Goal: Information Seeking & Learning: Learn about a topic

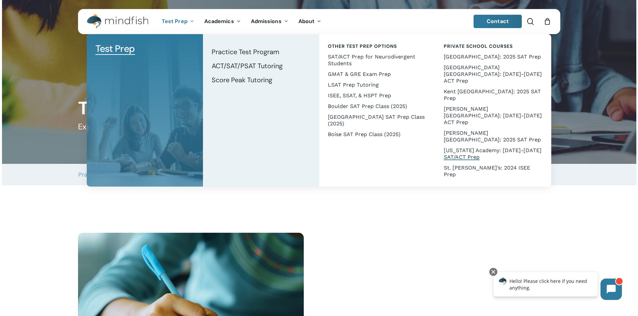
click at [469, 147] on span "[US_STATE] Academy: [DATE]-[DATE] SAT/ACT Prep" at bounding box center [492, 153] width 98 height 13
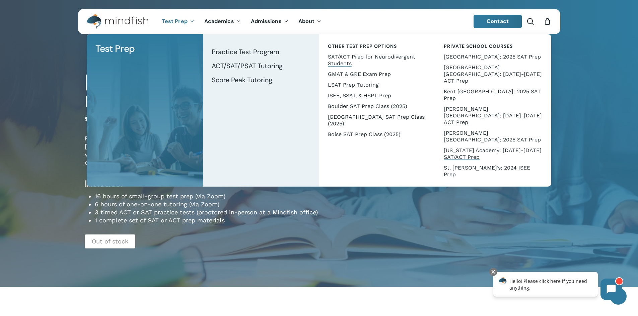
click at [363, 60] on link "SAT/ACT Prep for Neurodivergent Students" at bounding box center [377, 60] width 103 height 17
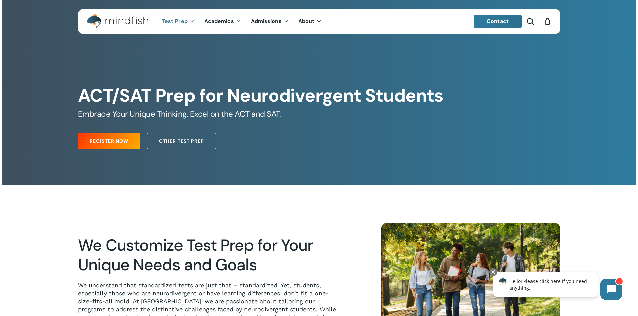
click at [113, 16] on img "Main Menu" at bounding box center [114, 21] width 55 height 15
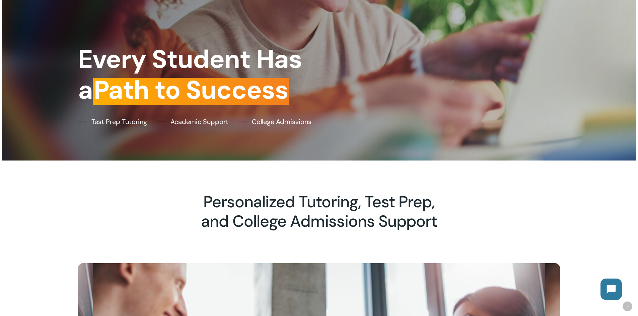
scroll to position [156, 0]
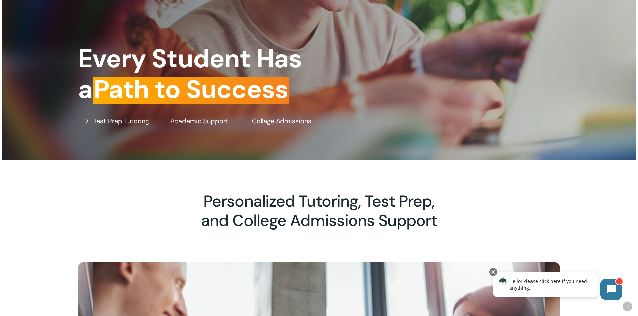
click at [103, 119] on span "Test Prep Tutoring" at bounding box center [121, 121] width 56 height 10
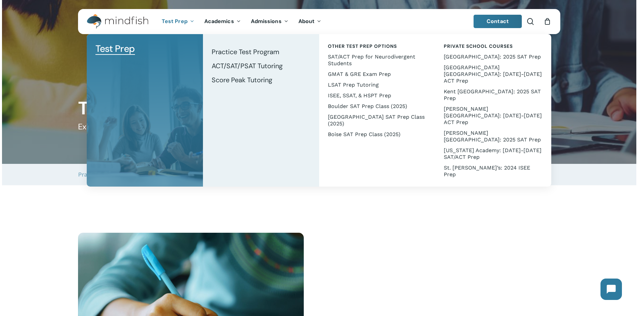
click at [131, 23] on img "Main Menu" at bounding box center [114, 21] width 55 height 15
